Goal: Register for event/course

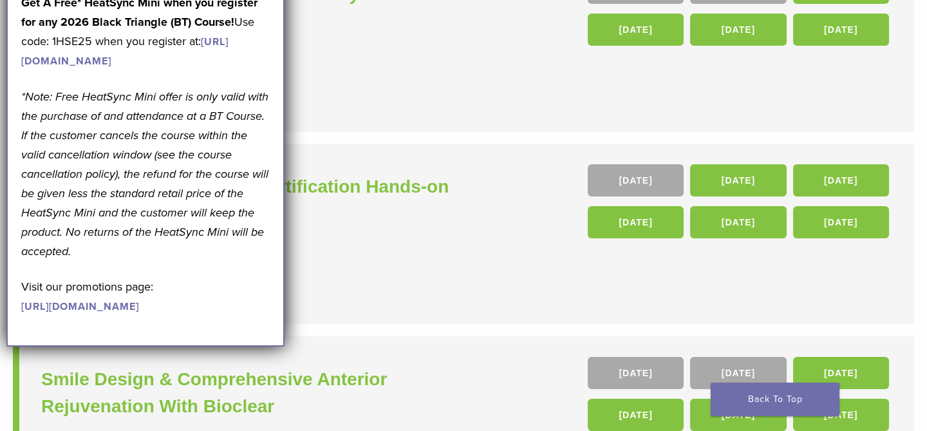
scroll to position [414, 0]
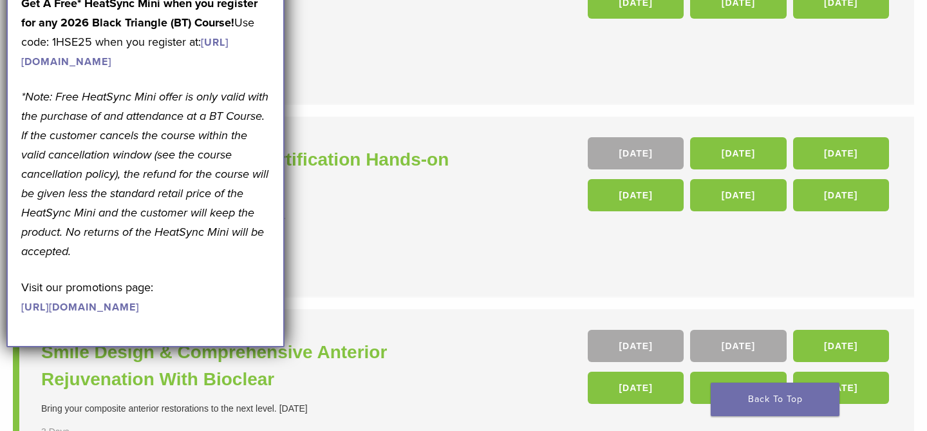
click at [477, 240] on li "In Person Black Triangle Certification Hands-on Course The Black Triangle Certi…" at bounding box center [463, 206] width 901 height 181
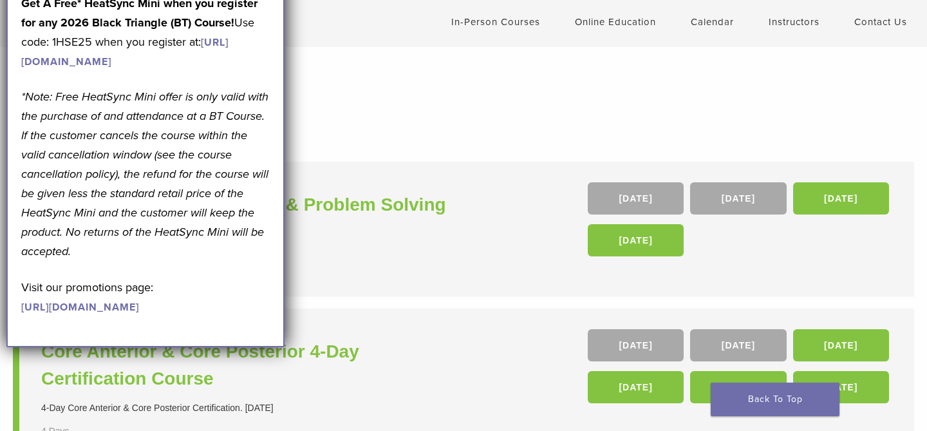
scroll to position [0, 0]
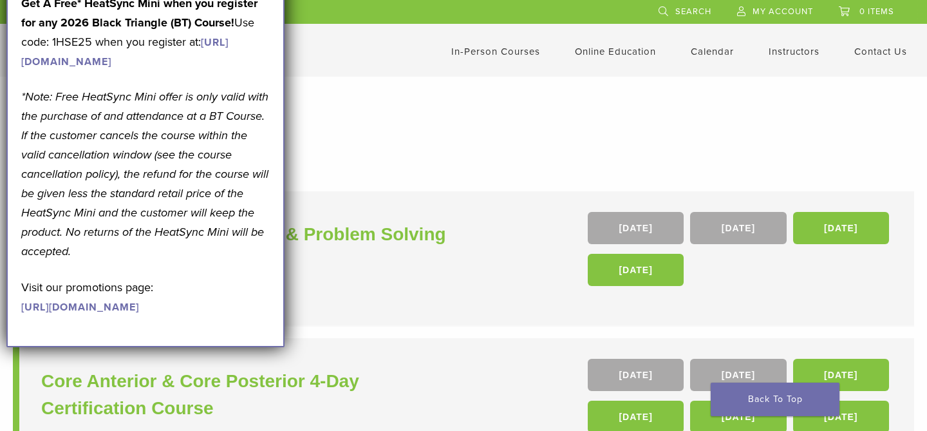
click at [396, 118] on h1 "In-Person Courses" at bounding box center [463, 130] width 875 height 25
drag, startPoint x: 165, startPoint y: 113, endPoint x: 174, endPoint y: 116, distance: 10.2
click at [165, 71] on p "Get A Free* HeatSync Mini when you register for any 2026 Black Triangle (BT) Co…" at bounding box center [145, 32] width 248 height 77
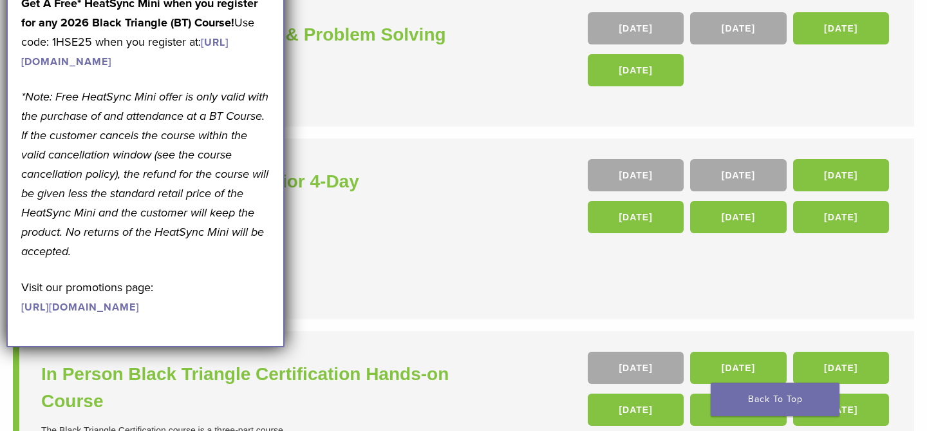
scroll to position [226, 0]
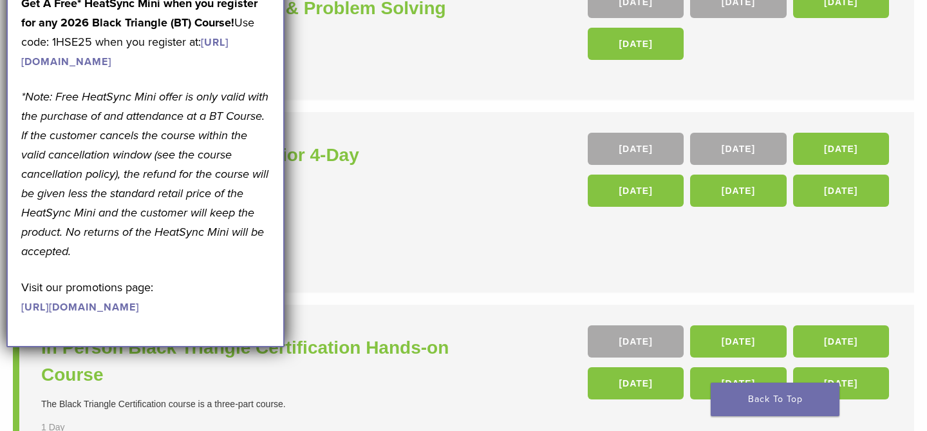
click at [18, 10] on div "September Promotion! Valid [DATE]–[DATE]. Get A Free* HeatSync Mini when you re…" at bounding box center [145, 145] width 278 height 404
click at [383, 139] on div "Core Anterior & Core Posterior 4-Day Certification Course 4-Day Core Anterior &…" at bounding box center [253, 202] width 425 height 138
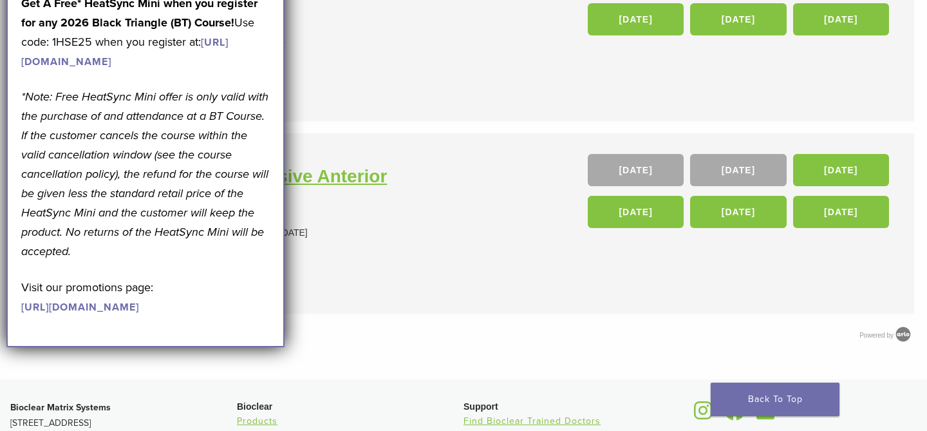
scroll to position [597, 0]
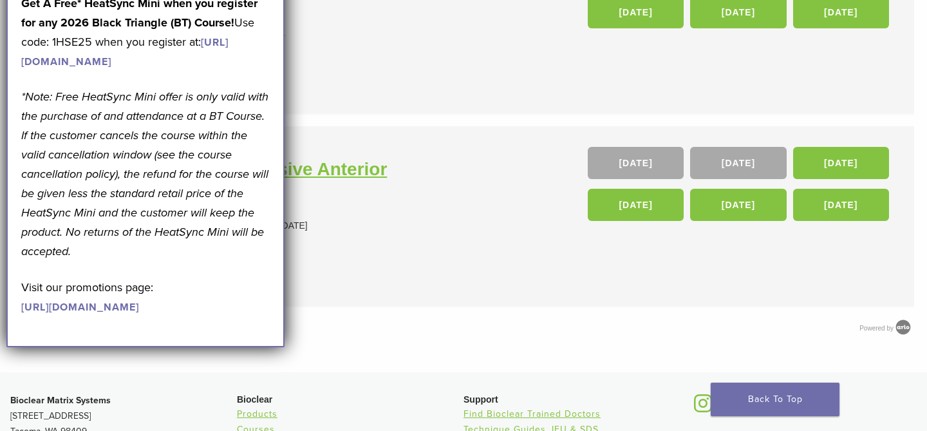
click at [360, 178] on h3 "Smile Design & Comprehensive Anterior Rejuvenation With Bioclear" at bounding box center [253, 183] width 425 height 54
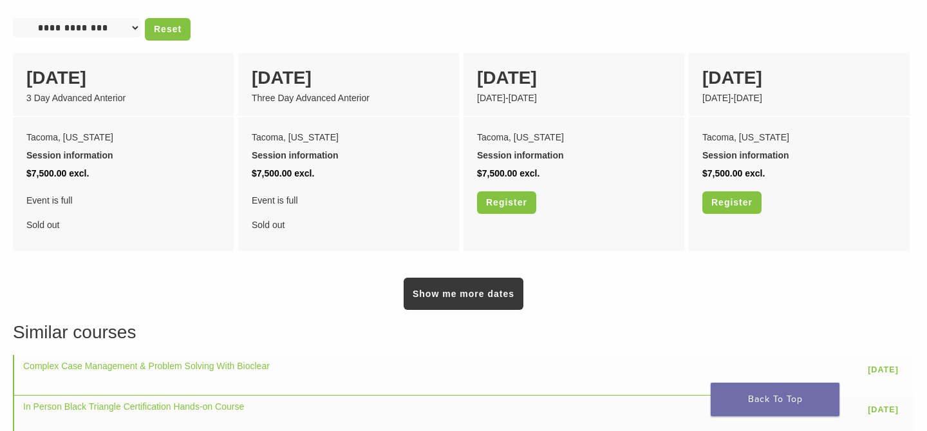
scroll to position [971, 0]
